Goal: Find specific page/section: Find specific page/section

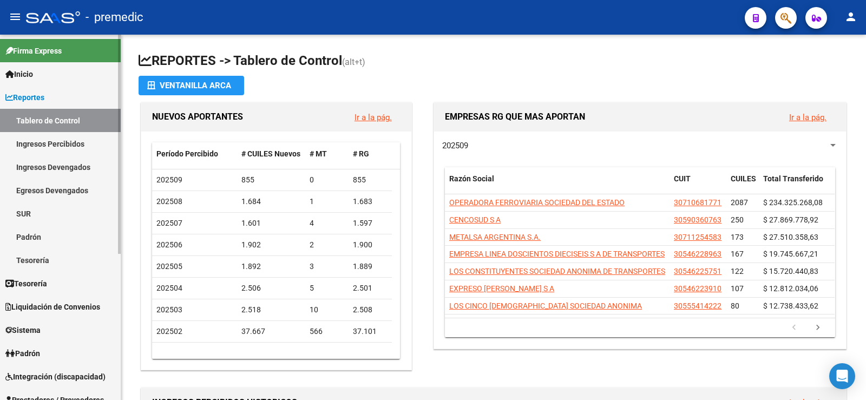
click at [62, 144] on link "Ingresos Percibidos" at bounding box center [60, 143] width 121 height 23
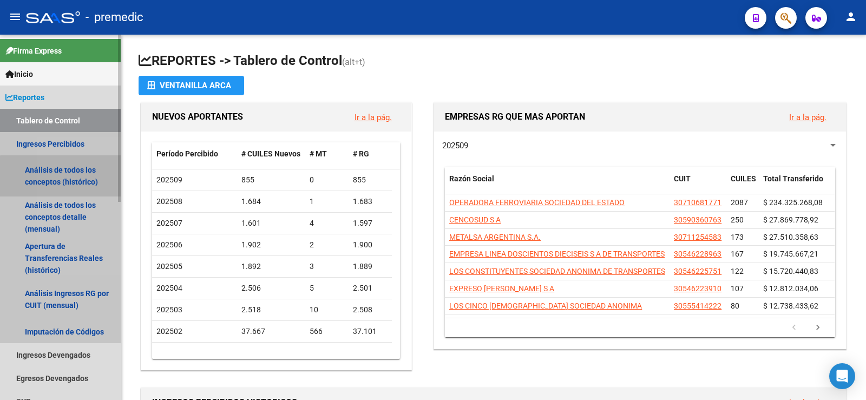
click at [80, 181] on link "Análisis de todos los conceptos (histórico)" at bounding box center [60, 175] width 121 height 41
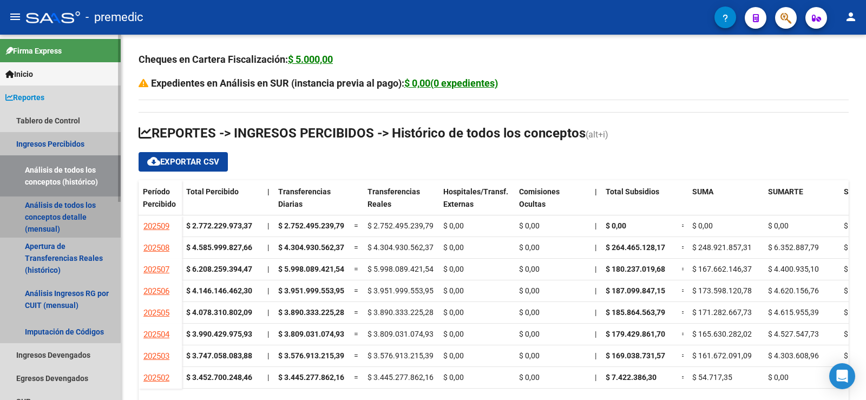
click at [46, 219] on link "Análisis de todos los conceptos detalle (mensual)" at bounding box center [60, 216] width 121 height 41
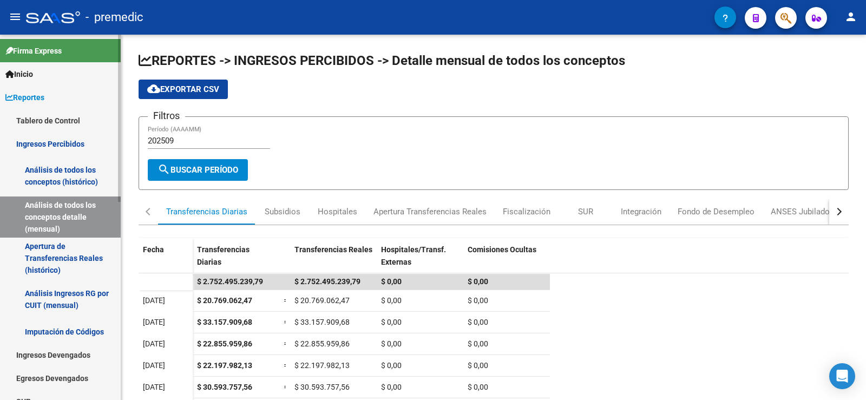
click at [54, 120] on link "Tablero de Control" at bounding box center [60, 120] width 121 height 23
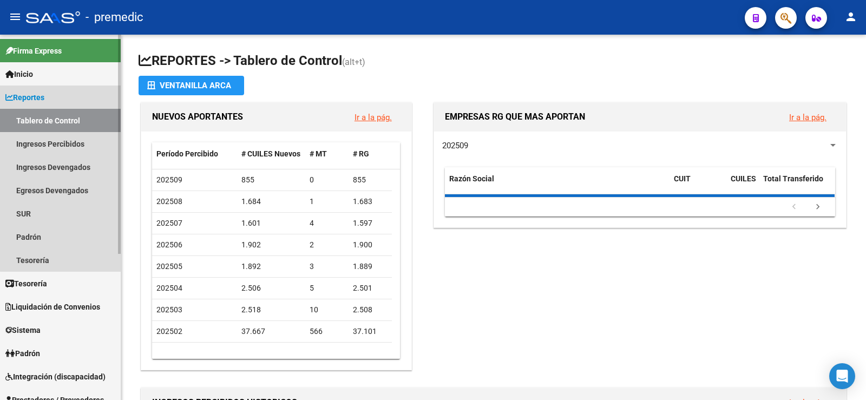
click at [64, 120] on link "Tablero de Control" at bounding box center [60, 120] width 121 height 23
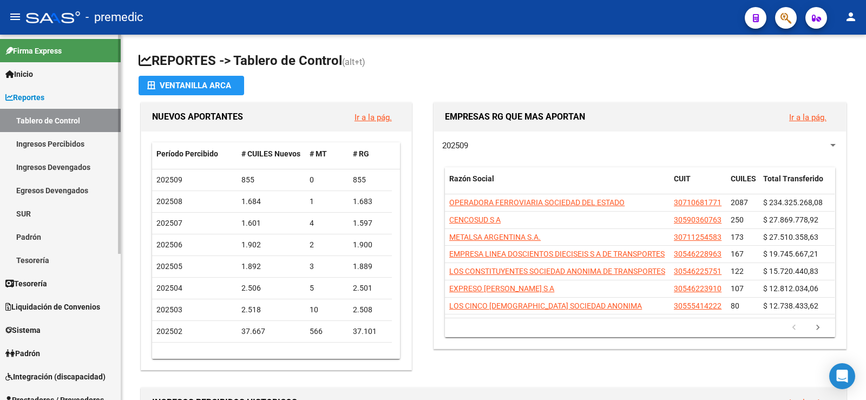
click at [59, 145] on link "Ingresos Percibidos" at bounding box center [60, 143] width 121 height 23
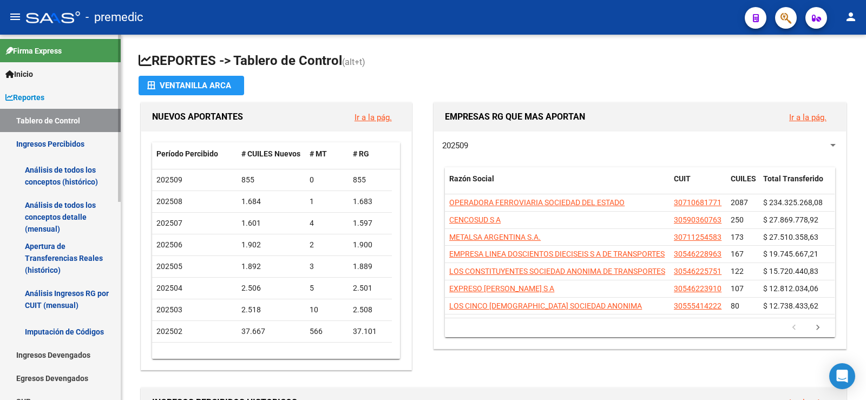
click at [64, 119] on link "Tablero de Control" at bounding box center [60, 120] width 121 height 23
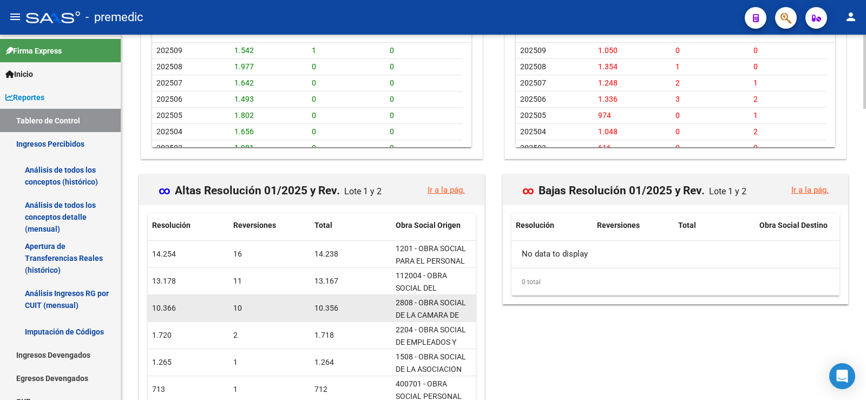
scroll to position [974, 0]
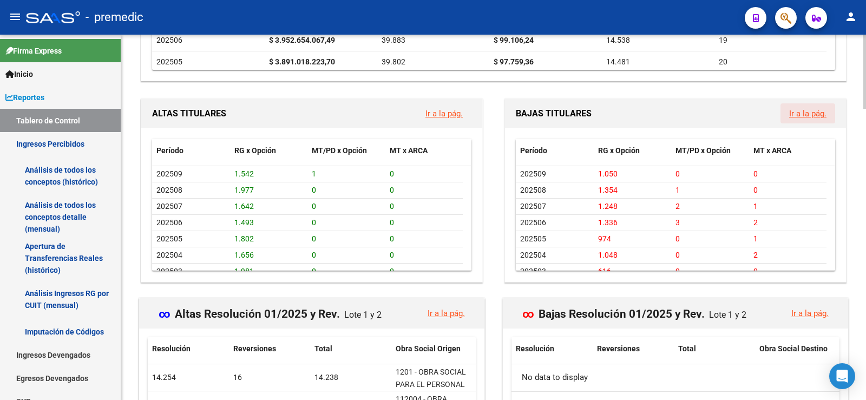
click at [808, 110] on link "Ir a la pág." at bounding box center [807, 114] width 37 height 10
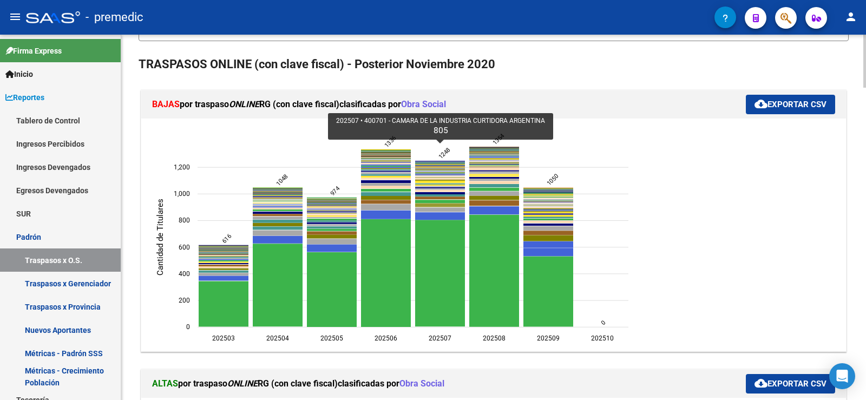
scroll to position [162, 0]
